Goal: Task Accomplishment & Management: Use online tool/utility

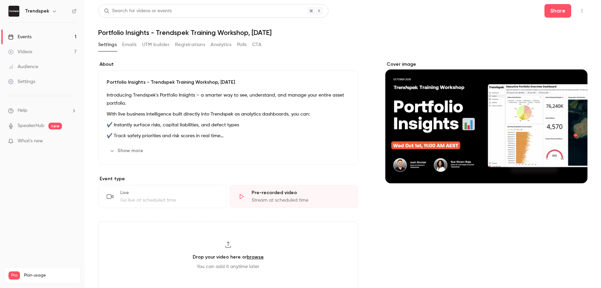
scroll to position [13, 0]
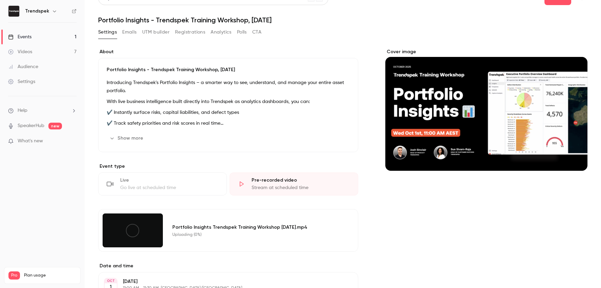
click at [154, 238] on div at bounding box center [133, 230] width 60 height 34
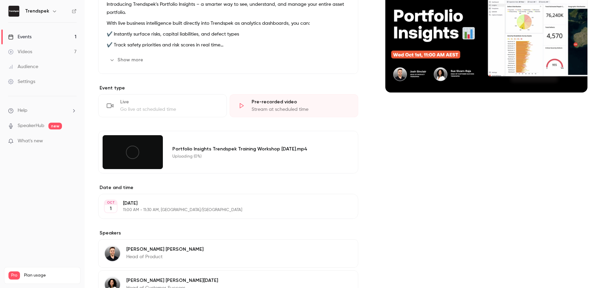
click at [201, 186] on label "Date and time" at bounding box center [228, 187] width 260 height 7
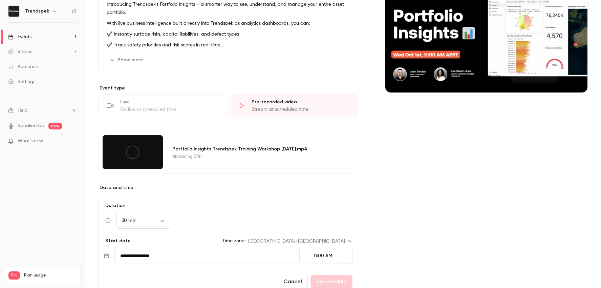
click at [139, 149] on icon at bounding box center [132, 152] width 15 height 15
click at [237, 148] on div "Portfolio Insights Trendspek Training Workshop Oct 1.mp4" at bounding box center [256, 148] width 169 height 7
click at [265, 107] on div "Stream at scheduled time" at bounding box center [301, 109] width 98 height 7
click at [265, 110] on div "Stream at scheduled time" at bounding box center [301, 109] width 98 height 7
click at [187, 156] on div "Uploading (0%)" at bounding box center [256, 156] width 169 height 5
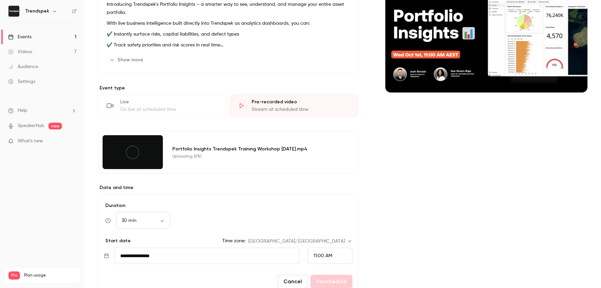
drag, startPoint x: 144, startPoint y: 157, endPoint x: 177, endPoint y: 40, distance: 121.2
click at [144, 157] on div at bounding box center [133, 152] width 60 height 34
click at [135, 152] on icon at bounding box center [132, 152] width 15 height 15
click at [160, 141] on div at bounding box center [133, 152] width 60 height 34
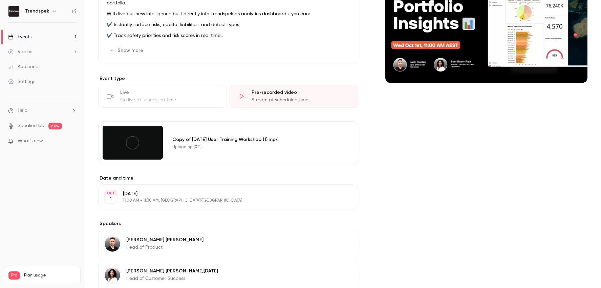
scroll to position [174, 0]
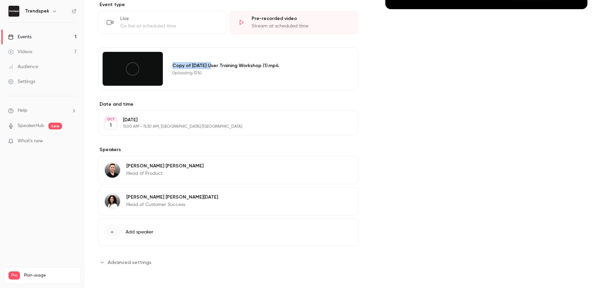
click at [217, 60] on div "Copy of [DATE] User Training Workshop (1).mp4 Uploading (0%)" at bounding box center [261, 69] width 186 height 34
click at [217, 60] on div "Copy of September 2025 User Training Workshop (1).mp4 Uploading (0%)" at bounding box center [261, 69] width 186 height 34
click at [232, 80] on div "Copy of September 2025 User Training Workshop (1).mp4 Uploading (0%)" at bounding box center [261, 69] width 186 height 34
click at [205, 78] on div "Copy of September 2025 User Training Workshop (1).mp4 Uploading (0%)" at bounding box center [261, 69] width 186 height 34
click at [159, 67] on div at bounding box center [133, 69] width 60 height 34
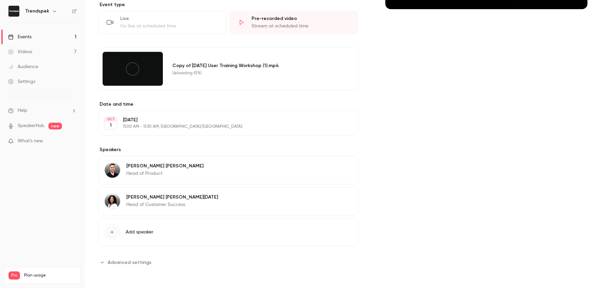
click at [213, 68] on div "Copy of September 2025 User Training Workshop (1).mp4" at bounding box center [256, 65] width 169 height 7
click at [202, 70] on div "Uploading (0%)" at bounding box center [256, 72] width 169 height 5
click at [186, 65] on div "Copy of September 2025 User Training Workshop (1).mp4" at bounding box center [256, 65] width 169 height 7
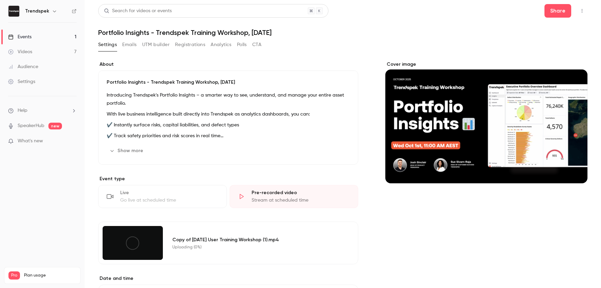
click at [291, 141] on div "Portfolio Insights - Trendspek Training Workshop, Oct 1st Introducing Trendspek…" at bounding box center [228, 117] width 260 height 94
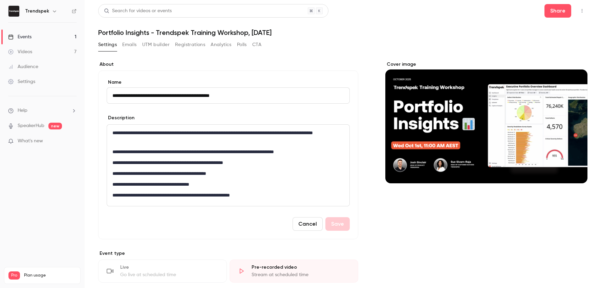
click at [324, 41] on div "Settings Emails UTM builder Registrations Analytics Polls CTA" at bounding box center [342, 46] width 489 height 14
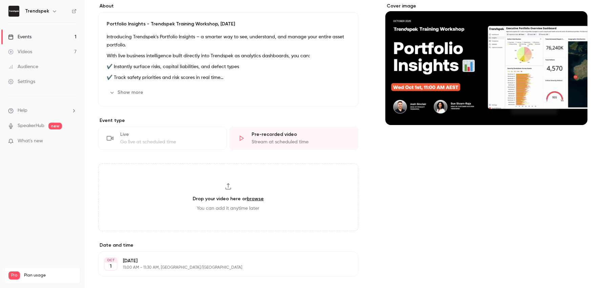
scroll to position [75, 0]
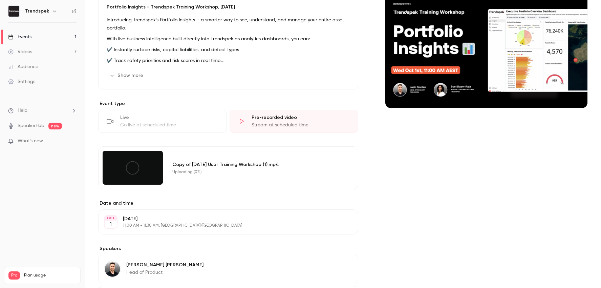
click at [177, 168] on div "Copy of [DATE] User Training Workshop (1).mp4 Uploading (0%)" at bounding box center [256, 168] width 169 height 14
click at [212, 155] on div "Copy of [DATE] User Training Workshop (1).mp4 Uploading (0%)" at bounding box center [261, 168] width 186 height 34
click at [170, 121] on div "Live Go live at scheduled time" at bounding box center [162, 121] width 129 height 23
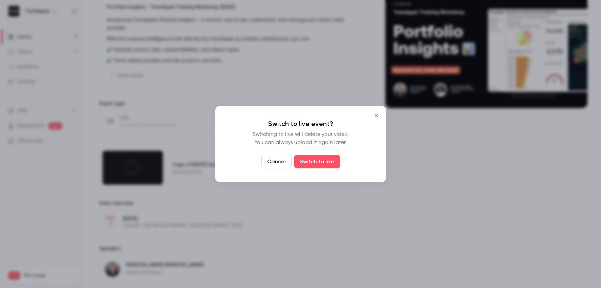
click at [279, 162] on button "Cancel" at bounding box center [276, 162] width 30 height 14
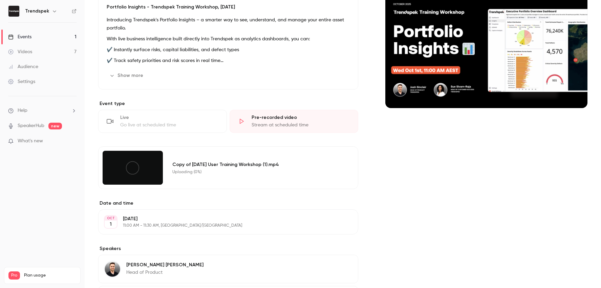
click at [259, 127] on div "Stream at scheduled time" at bounding box center [301, 125] width 98 height 7
click at [235, 165] on div "Copy of September 2025 User Training Workshop (1).mp4" at bounding box center [256, 164] width 169 height 7
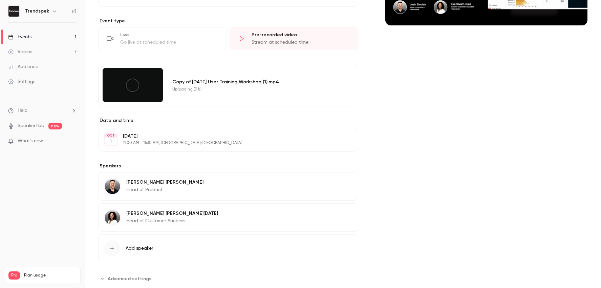
click at [207, 85] on div "Copy of September 2025 User Training Workshop (1).mp4 Uploading (0%)" at bounding box center [256, 85] width 169 height 14
click at [142, 73] on div at bounding box center [133, 85] width 60 height 34
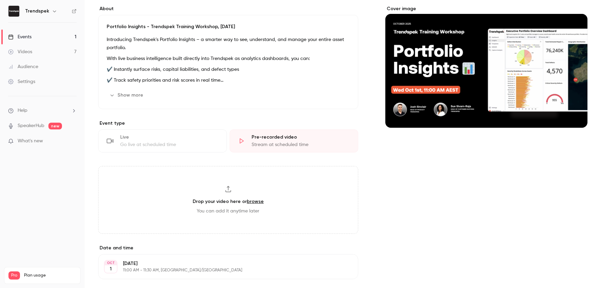
scroll to position [64, 0]
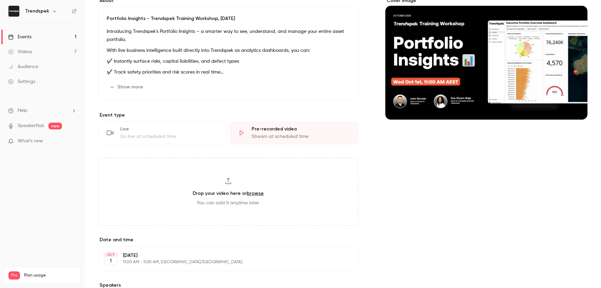
click at [250, 193] on link "browse" at bounding box center [255, 193] width 17 height 6
type input "**********"
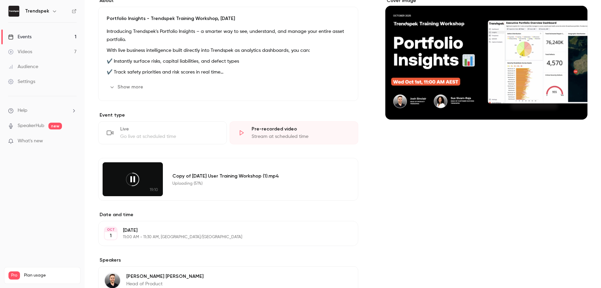
click at [129, 186] on icon at bounding box center [132, 179] width 15 height 15
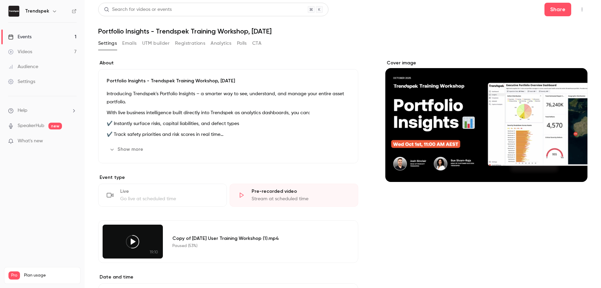
scroll to position [0, 0]
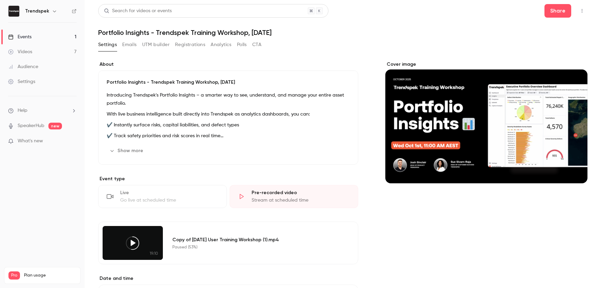
click at [246, 46] on button "Polls" at bounding box center [242, 44] width 10 height 11
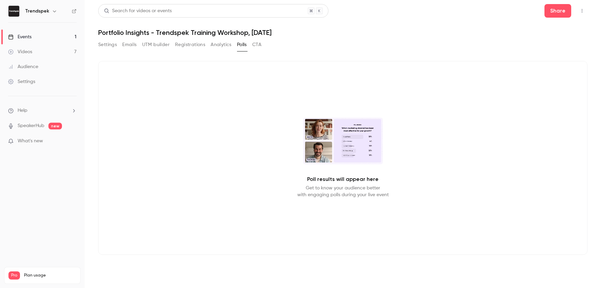
click at [107, 48] on button "Settings" at bounding box center [107, 44] width 19 height 11
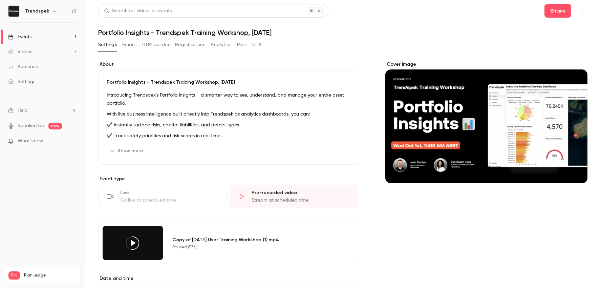
click at [133, 46] on button "Emails" at bounding box center [129, 44] width 14 height 11
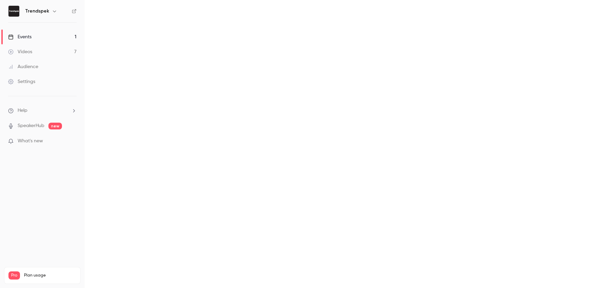
click at [113, 44] on main "Search for videos or events Share Portfolio Insights - Trendspek Training Works…" at bounding box center [343, 144] width 516 height 288
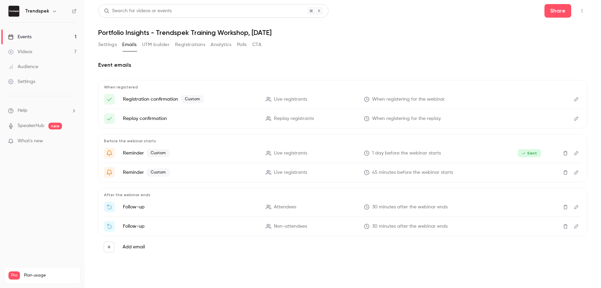
click at [107, 38] on div "Search for videos or events Share Portfolio Insights - Trendspek Training Works…" at bounding box center [342, 137] width 489 height 267
click at [105, 47] on button "Settings" at bounding box center [107, 44] width 19 height 11
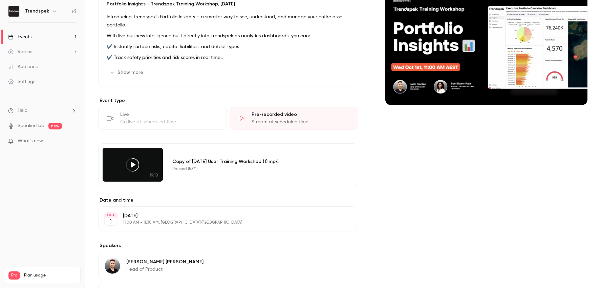
scroll to position [80, 0]
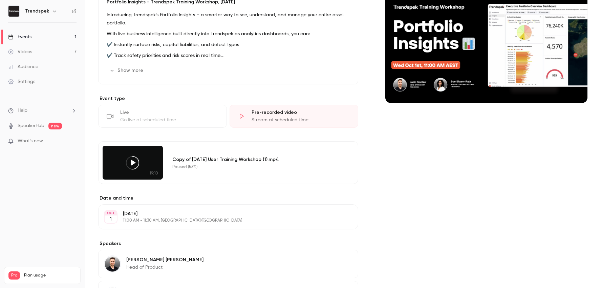
click at [202, 168] on div "Paused (53%)" at bounding box center [256, 166] width 169 height 5
click at [152, 154] on div at bounding box center [133, 163] width 60 height 34
click at [273, 116] on div "Stream at scheduled time" at bounding box center [301, 119] width 98 height 7
click at [189, 123] on div "Go live at scheduled time" at bounding box center [169, 119] width 98 height 7
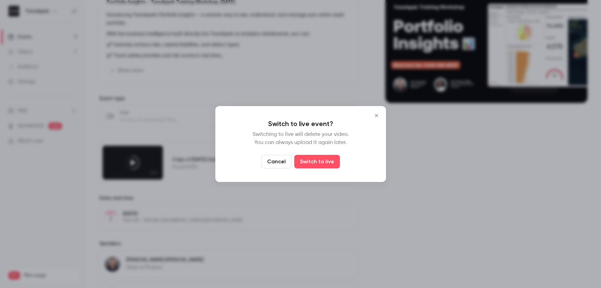
click at [283, 162] on button "Cancel" at bounding box center [276, 162] width 30 height 14
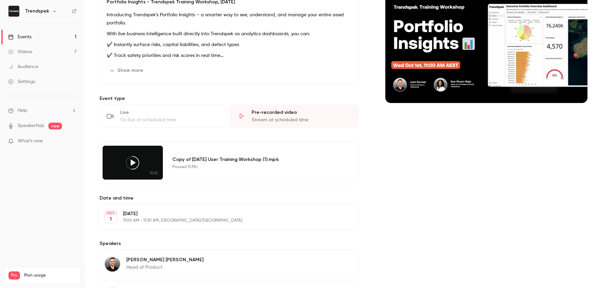
click at [248, 118] on div "Pre-recorded video Stream at scheduled time" at bounding box center [294, 116] width 129 height 23
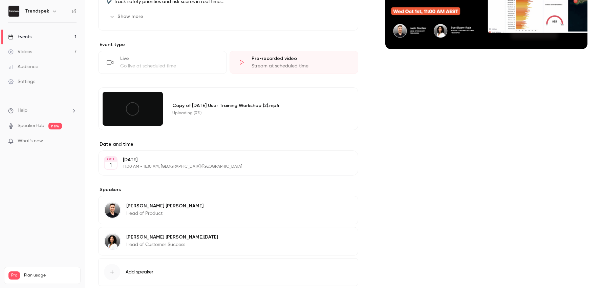
scroll to position [174, 0]
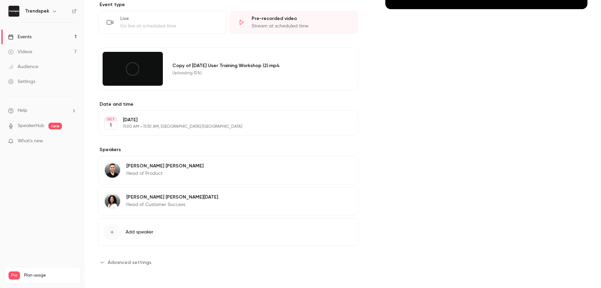
click at [162, 68] on div at bounding box center [133, 69] width 60 height 34
click at [155, 69] on div at bounding box center [133, 69] width 60 height 34
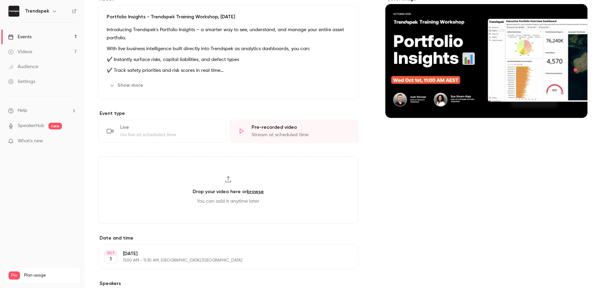
scroll to position [101, 0]
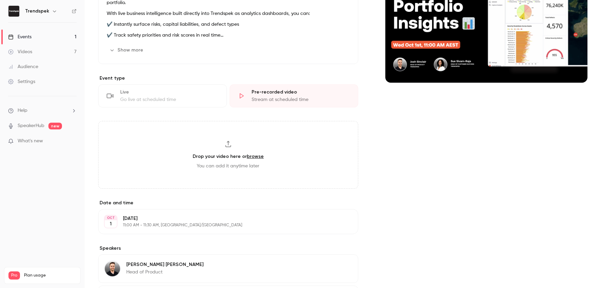
click at [228, 159] on h3 "Drop your video here or browse" at bounding box center [228, 156] width 71 height 7
type input "**********"
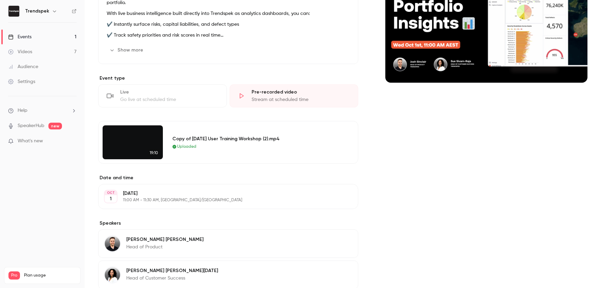
click at [202, 145] on div "Uploaded" at bounding box center [256, 147] width 169 height 6
click at [128, 148] on video at bounding box center [133, 142] width 60 height 34
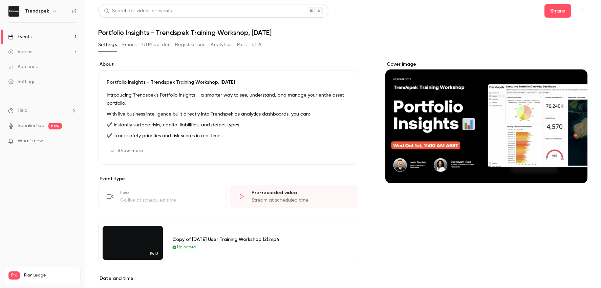
click at [285, 203] on div "Stream at scheduled time" at bounding box center [301, 200] width 98 height 7
click at [579, 9] on icon "button" at bounding box center [581, 10] width 5 height 5
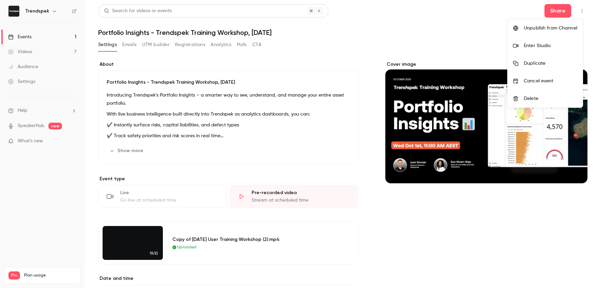
click at [488, 118] on div at bounding box center [300, 144] width 601 height 288
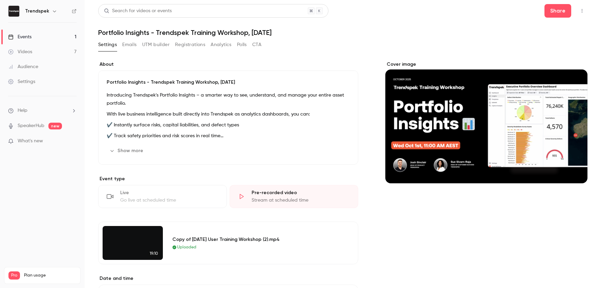
click at [141, 251] on video at bounding box center [133, 243] width 60 height 34
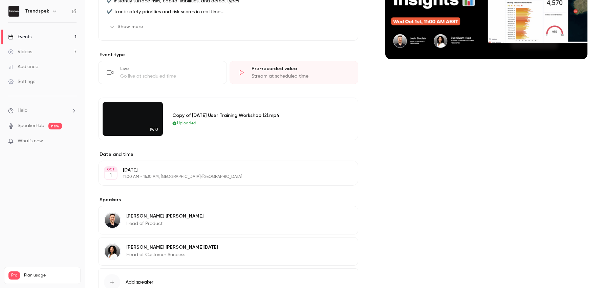
scroll to position [174, 0]
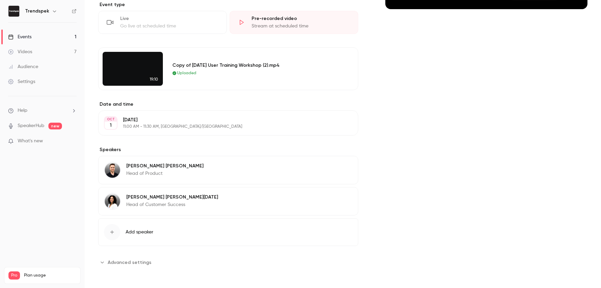
click at [251, 85] on div "Copy of [DATE] User Training Workshop (2).mp4 Uploaded" at bounding box center [261, 69] width 186 height 34
click at [141, 266] on button "Advanced settings" at bounding box center [126, 262] width 57 height 11
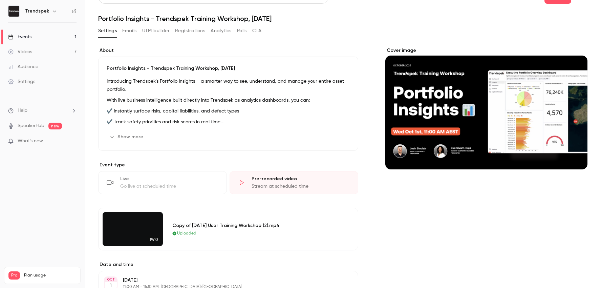
scroll to position [0, 0]
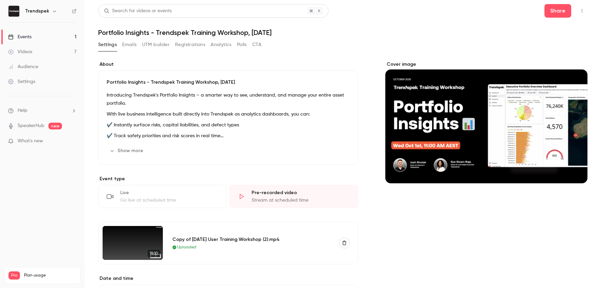
click at [425, 124] on div "Cover image" at bounding box center [486, 122] width 202 height 122
click at [0, 0] on input "Cover image" at bounding box center [0, 0] width 0 height 0
click at [139, 245] on img at bounding box center [133, 243] width 60 height 34
click at [148, 246] on img at bounding box center [133, 243] width 60 height 34
click at [149, 245] on img at bounding box center [133, 243] width 60 height 34
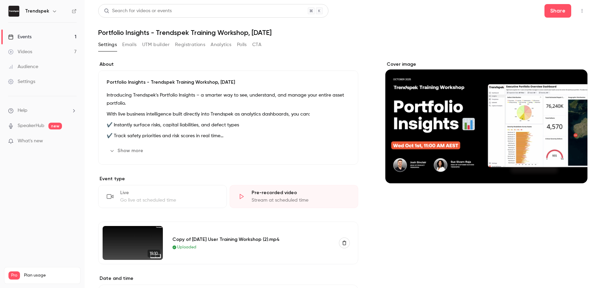
click at [156, 253] on span "19:10" at bounding box center [154, 253] width 13 height 7
click at [204, 235] on div "Copy of [DATE] User Training Workshop (2).mp4 Uploaded" at bounding box center [261, 243] width 186 height 34
click at [188, 248] on span "Uploaded" at bounding box center [186, 247] width 19 height 6
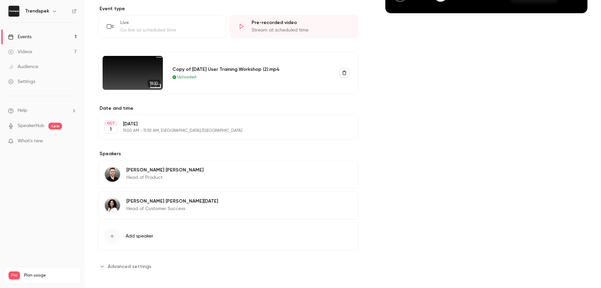
scroll to position [174, 0]
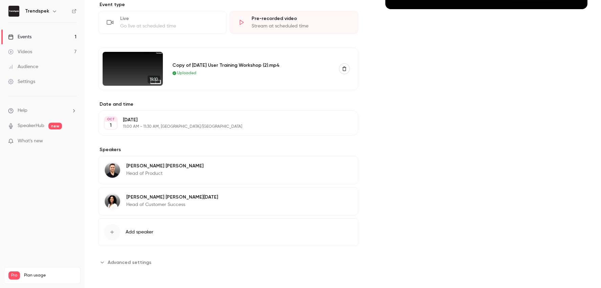
click at [128, 264] on span "Advanced settings" at bounding box center [130, 262] width 44 height 7
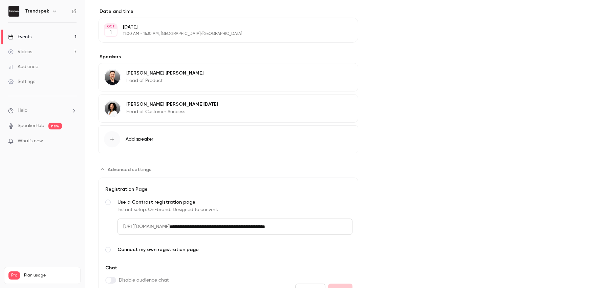
scroll to position [305, 0]
